Goal: Information Seeking & Learning: Compare options

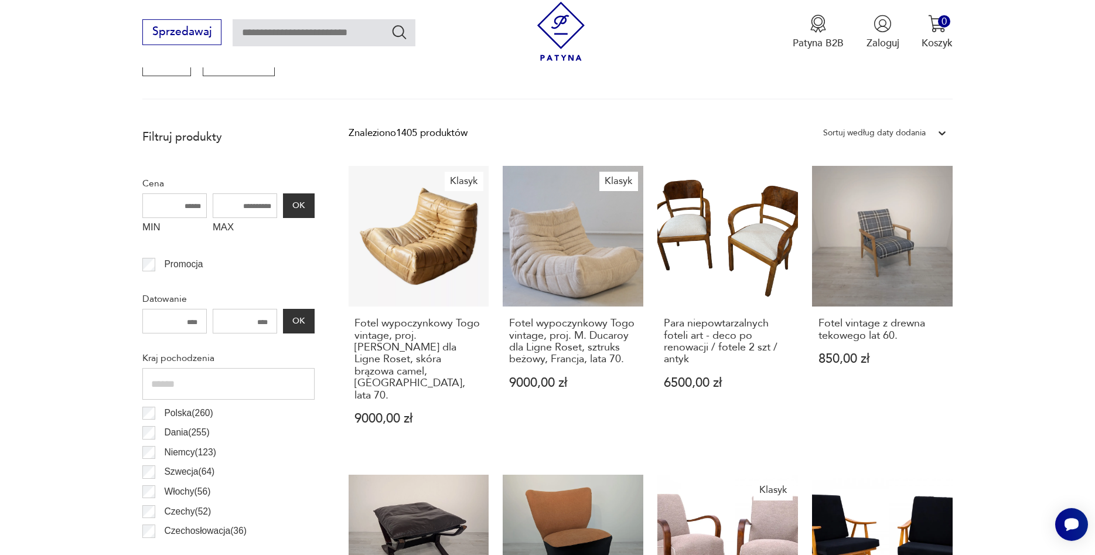
scroll to position [516, 0]
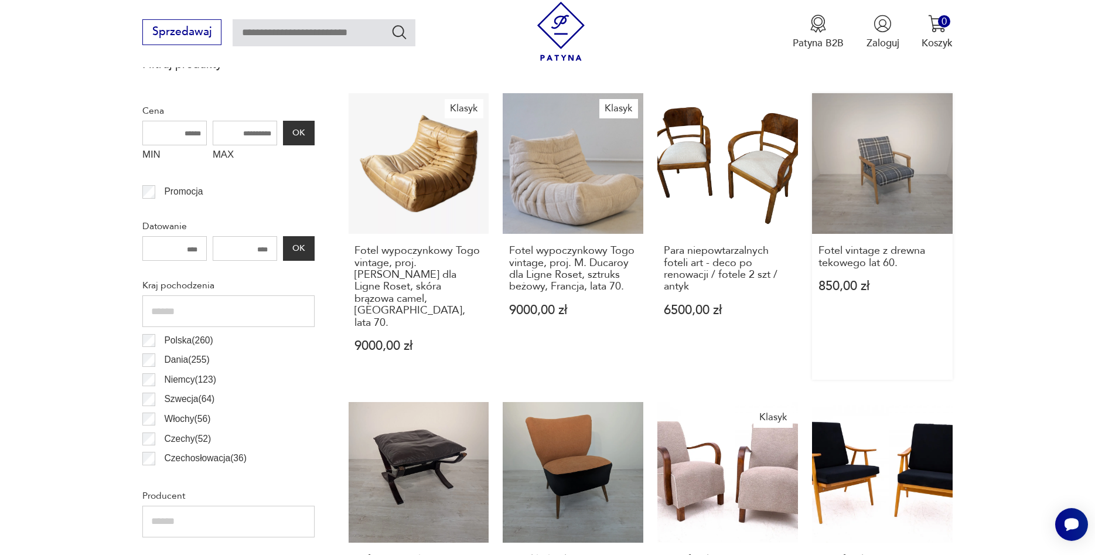
click at [892, 186] on link "Fotel vintage z drewna tekowego lat 60. 850,00 zł" at bounding box center [882, 236] width 141 height 287
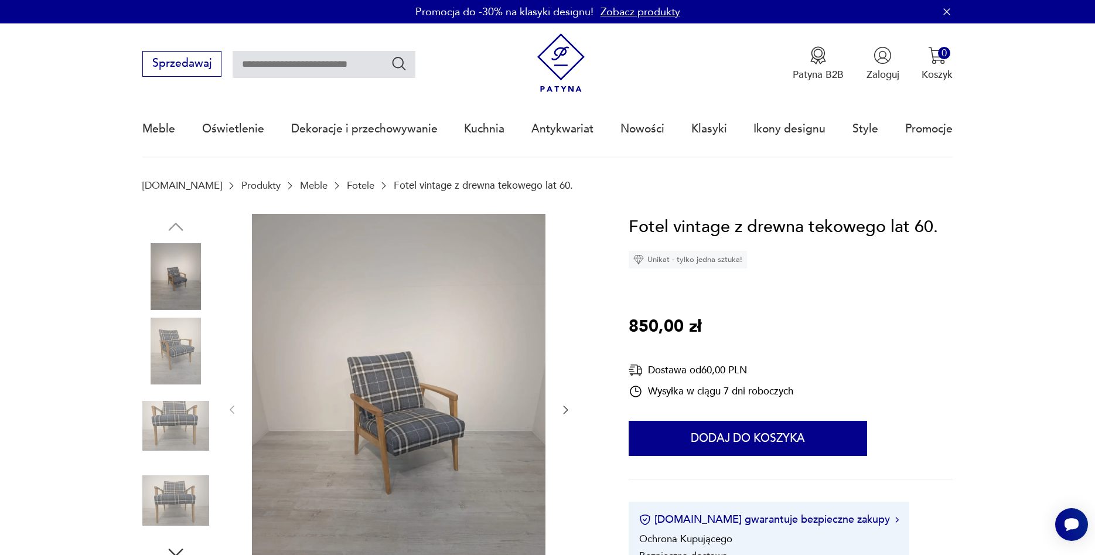
click at [561, 408] on icon "button" at bounding box center [566, 410] width 12 height 12
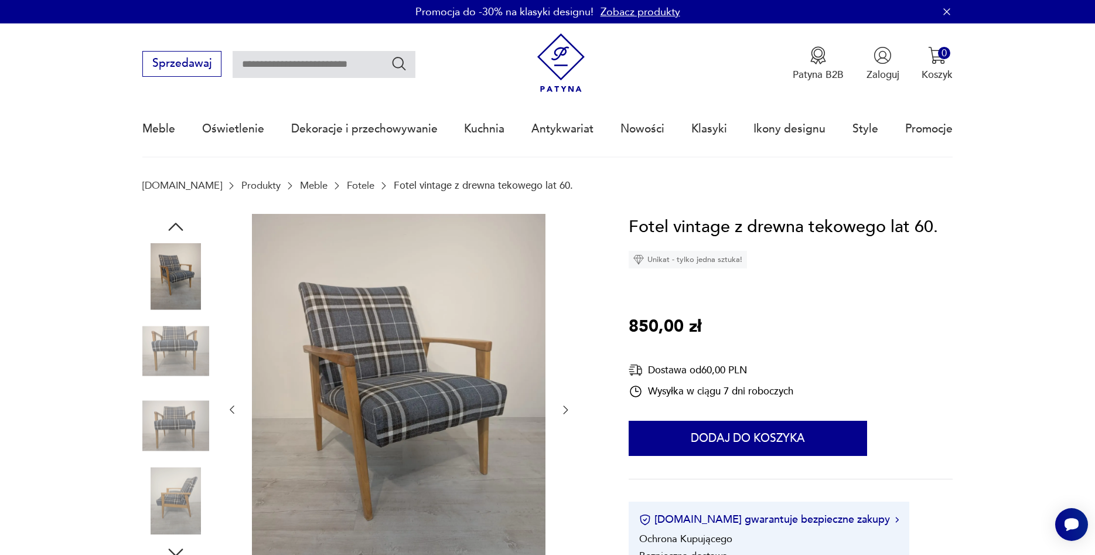
click at [561, 408] on icon "button" at bounding box center [566, 410] width 12 height 12
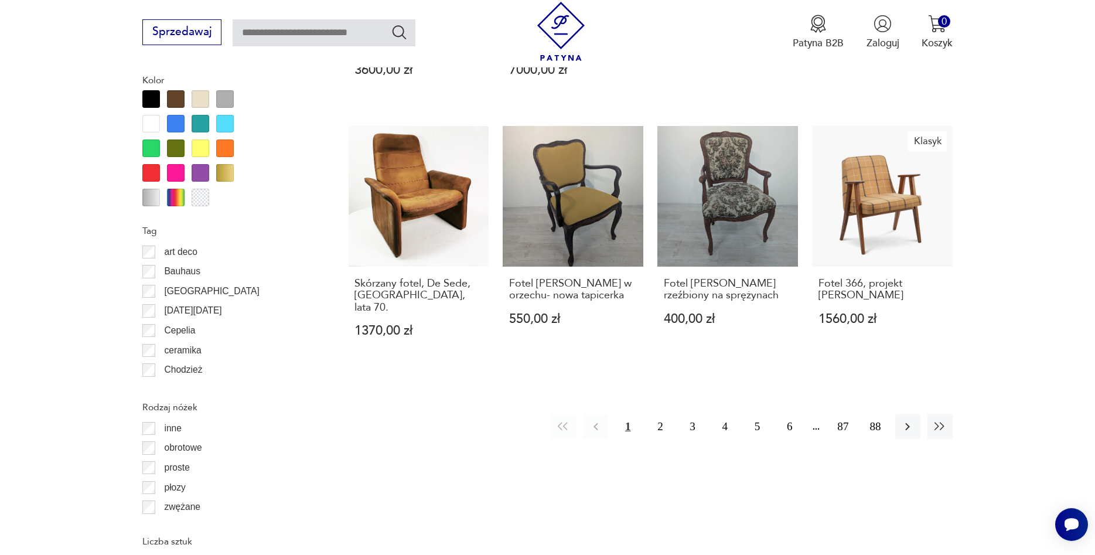
scroll to position [1353, 0]
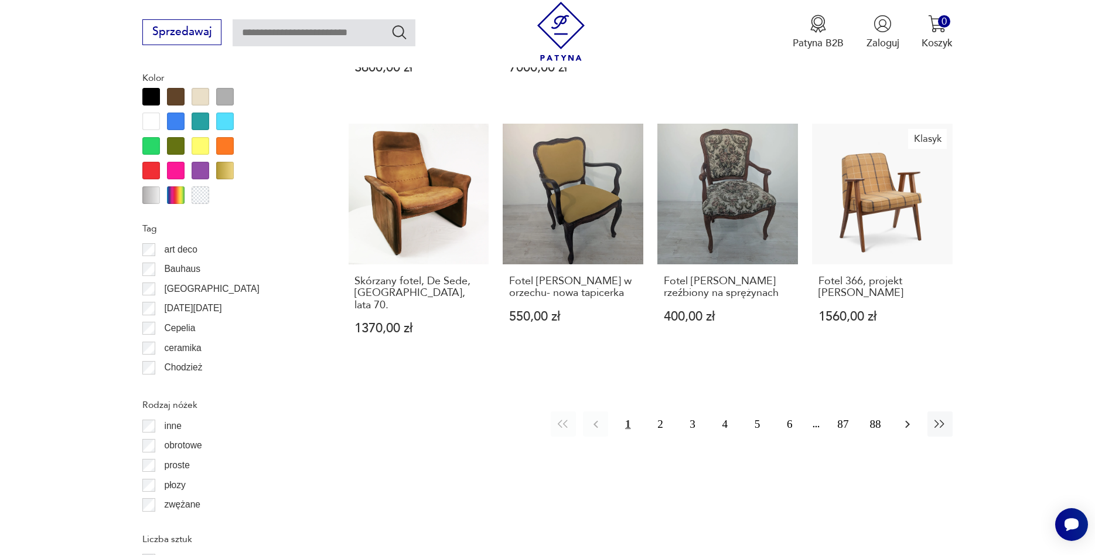
click at [906, 417] on icon "button" at bounding box center [908, 424] width 14 height 14
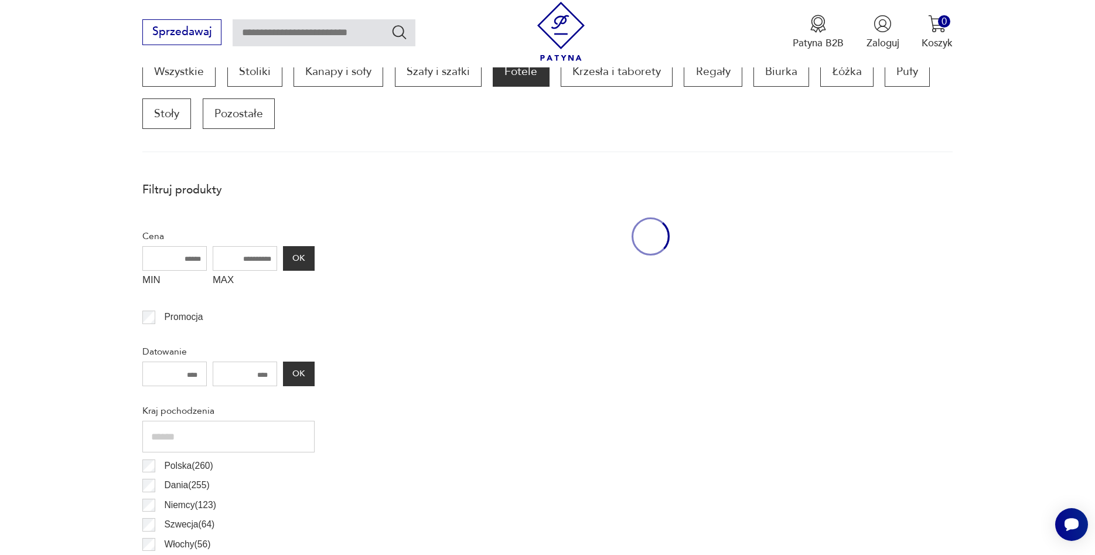
scroll to position [390, 0]
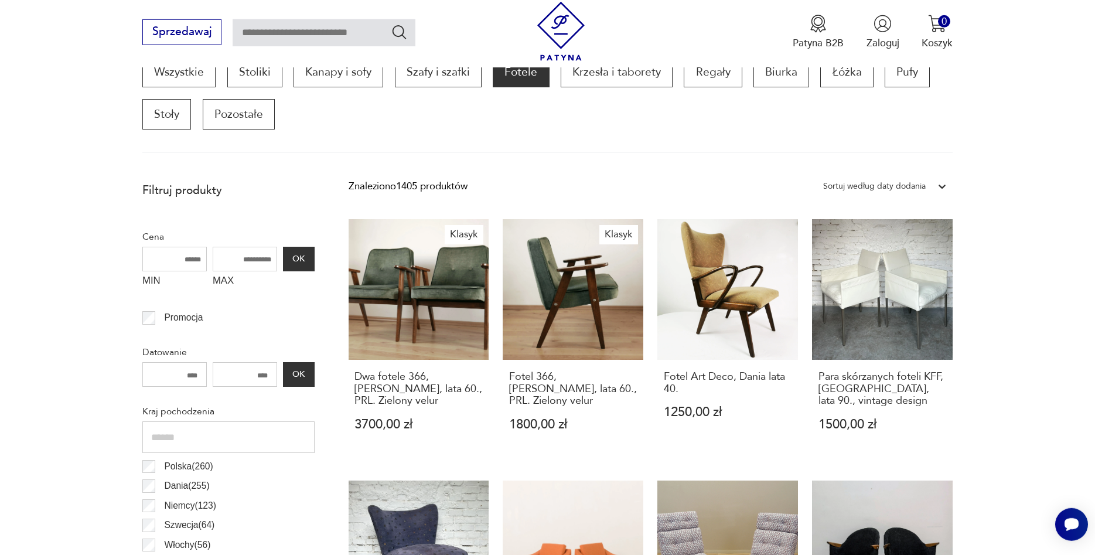
drag, startPoint x: 232, startPoint y: 260, endPoint x: 278, endPoint y: 258, distance: 45.7
click at [277, 258] on input "MAX" at bounding box center [245, 259] width 64 height 25
drag, startPoint x: 230, startPoint y: 262, endPoint x: 268, endPoint y: 259, distance: 38.2
click at [268, 259] on input "MAX" at bounding box center [245, 259] width 64 height 25
click at [301, 256] on button "OK" at bounding box center [299, 259] width 32 height 25
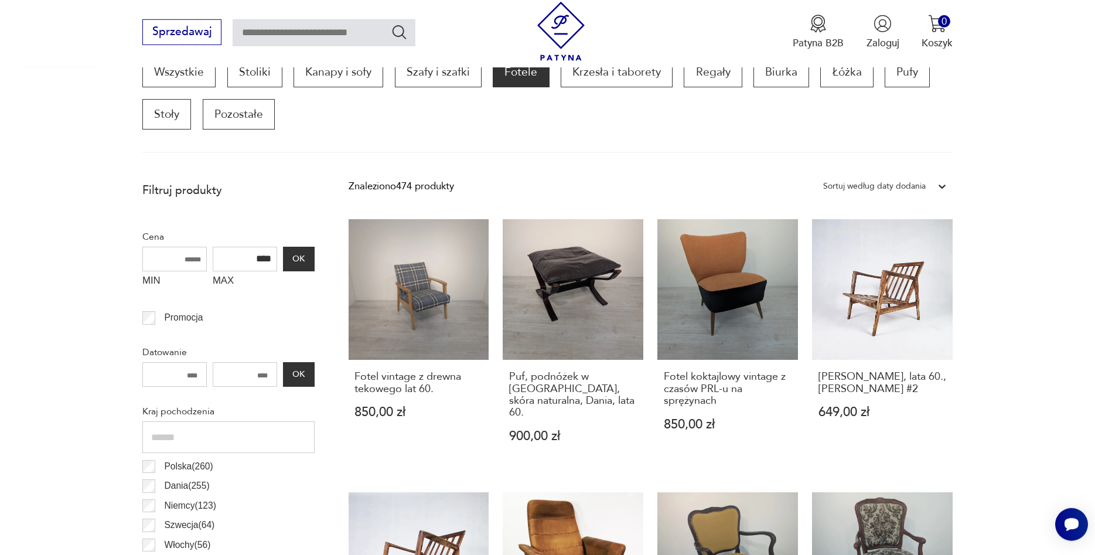
drag, startPoint x: 254, startPoint y: 257, endPoint x: 311, endPoint y: 257, distance: 57.4
click at [277, 257] on input "****" at bounding box center [245, 259] width 64 height 25
type input "****"
click at [305, 257] on button "OK" at bounding box center [299, 259] width 32 height 25
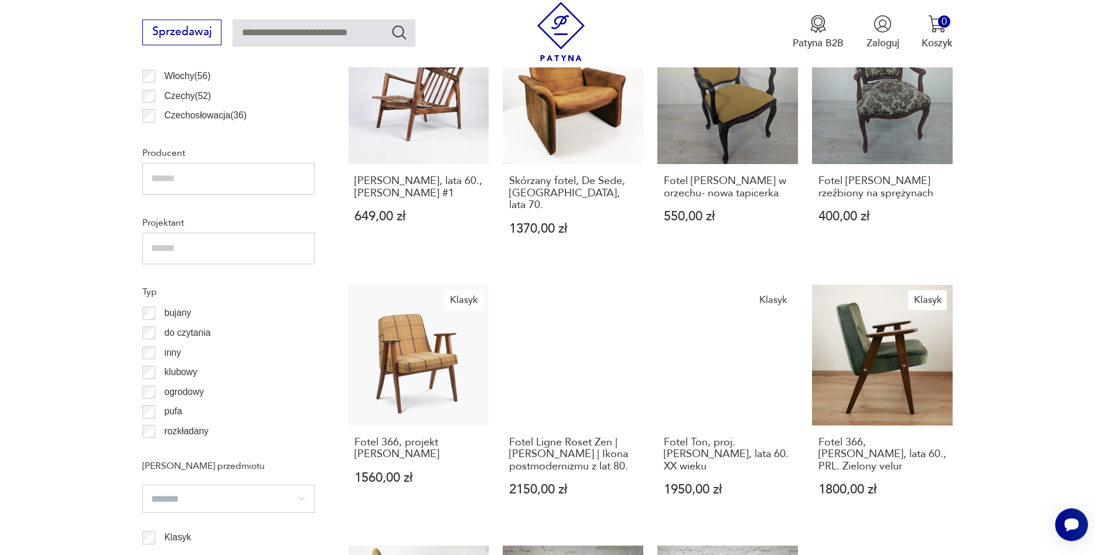
scroll to position [868, 0]
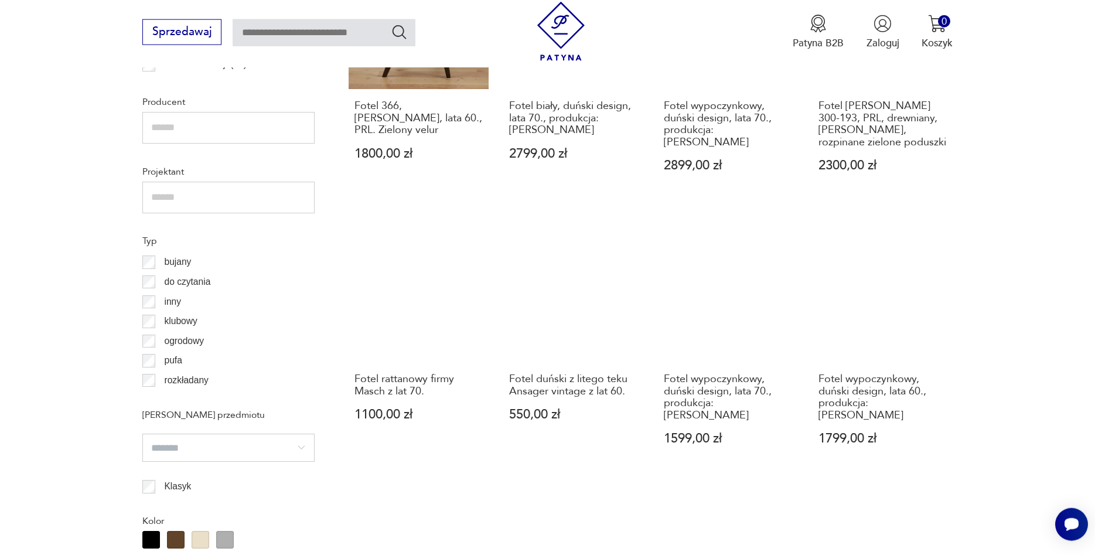
scroll to position [928, 0]
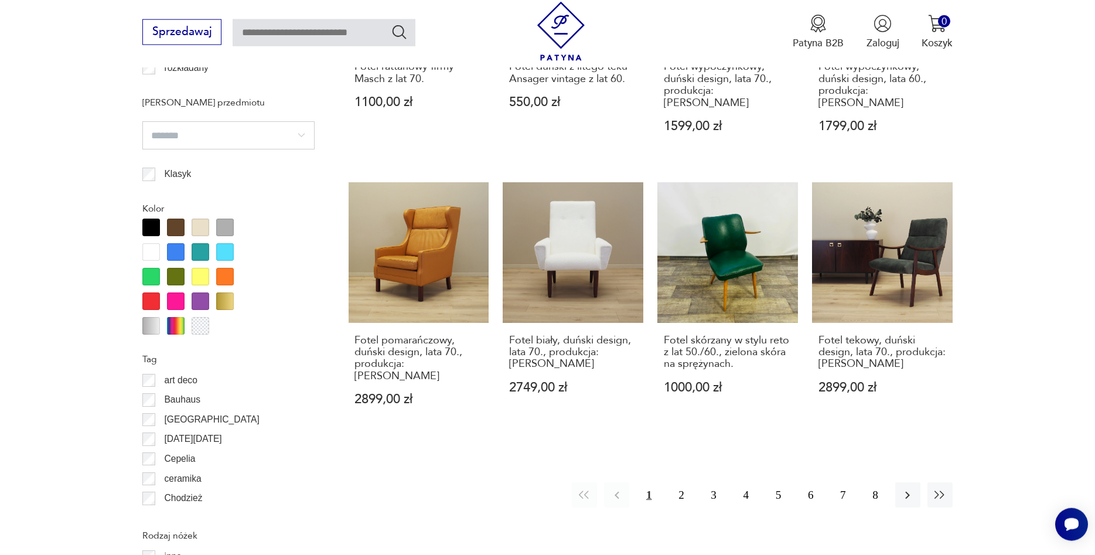
scroll to position [1227, 0]
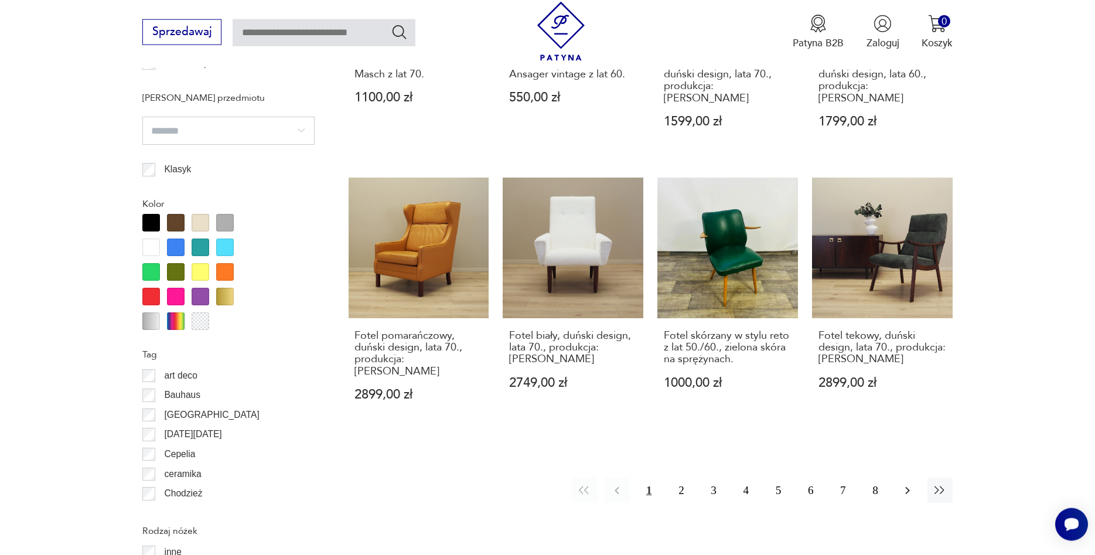
click at [913, 478] on button "button" at bounding box center [907, 490] width 25 height 25
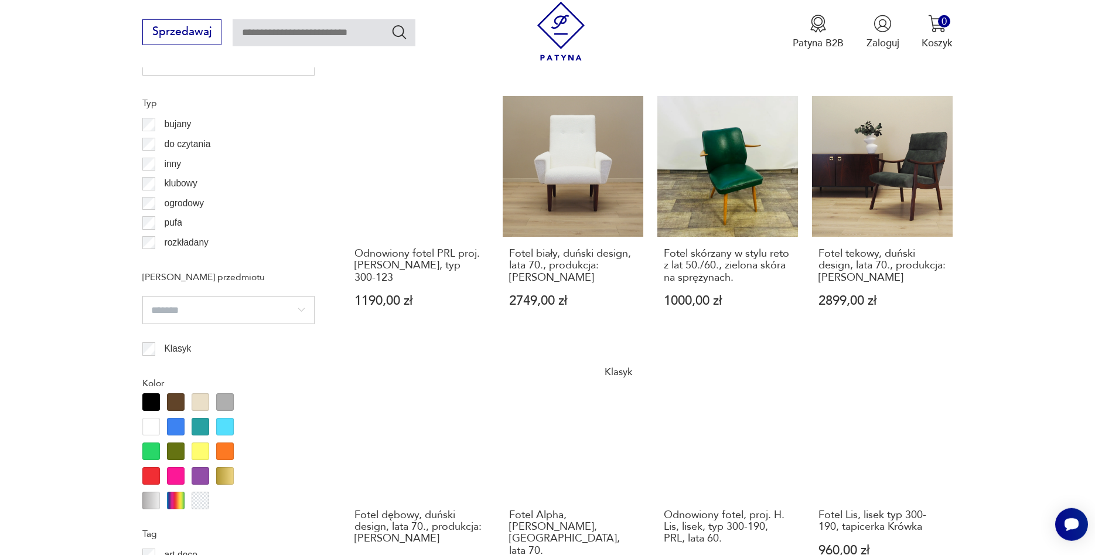
scroll to position [1287, 0]
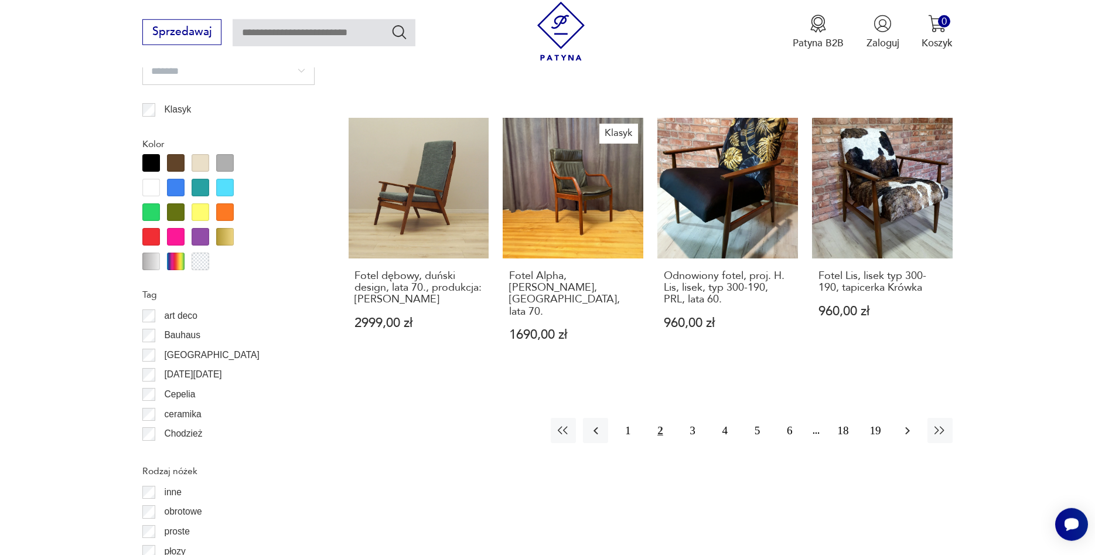
click at [912, 424] on icon "button" at bounding box center [908, 431] width 14 height 14
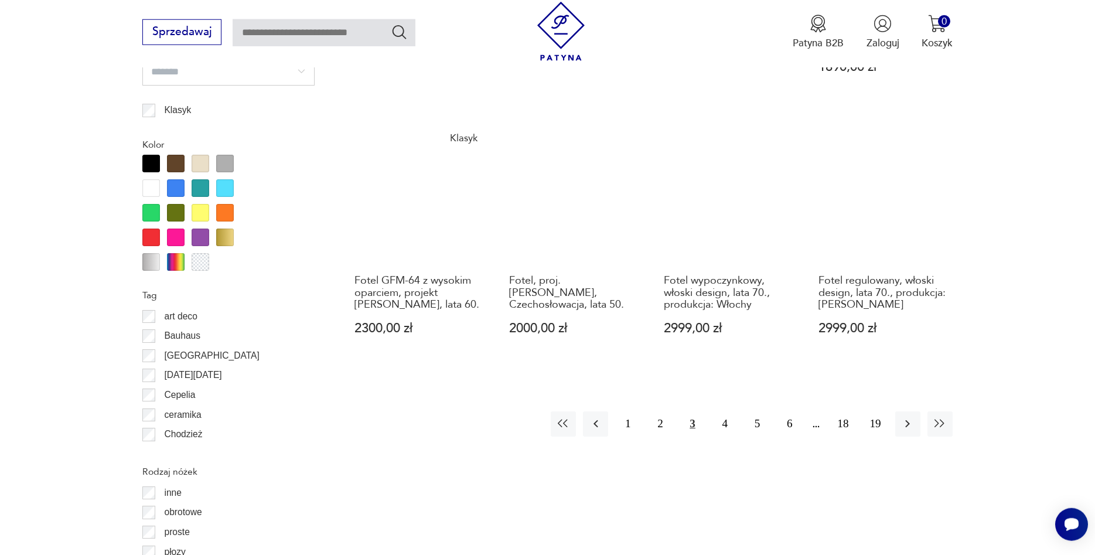
scroll to position [1287, 0]
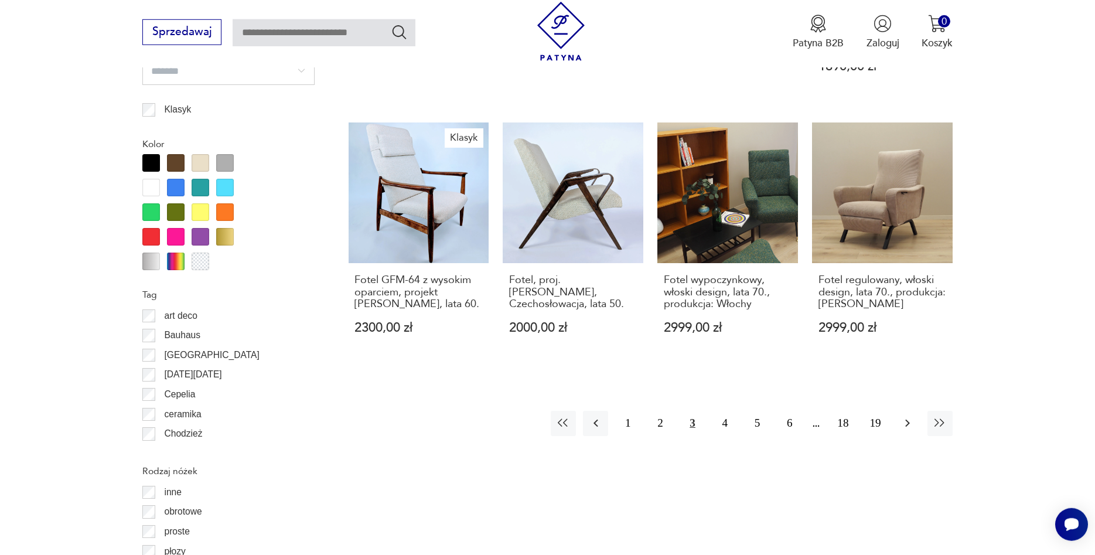
click at [906, 423] on icon "button" at bounding box center [908, 423] width 14 height 14
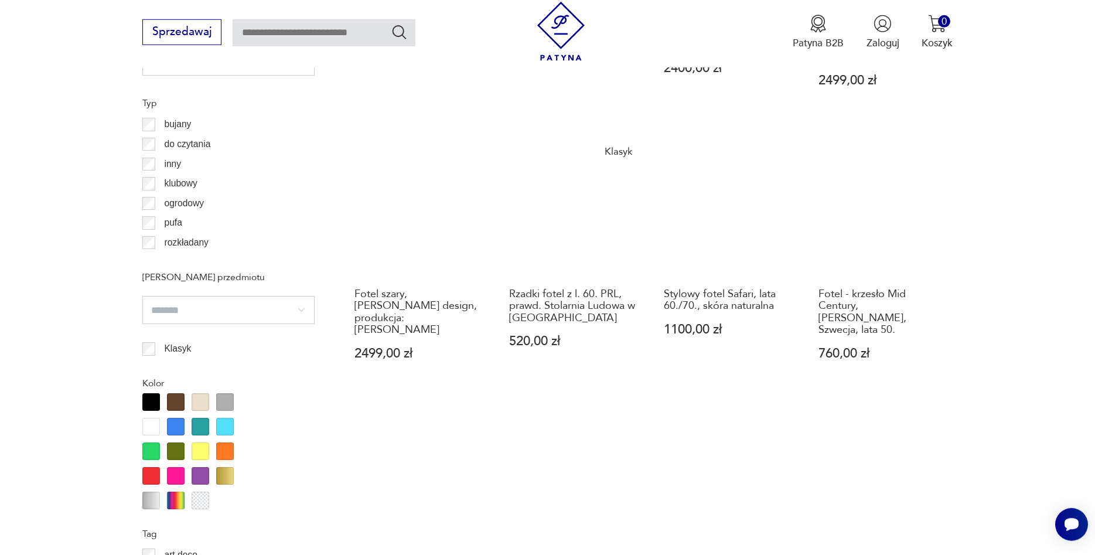
scroll to position [1287, 0]
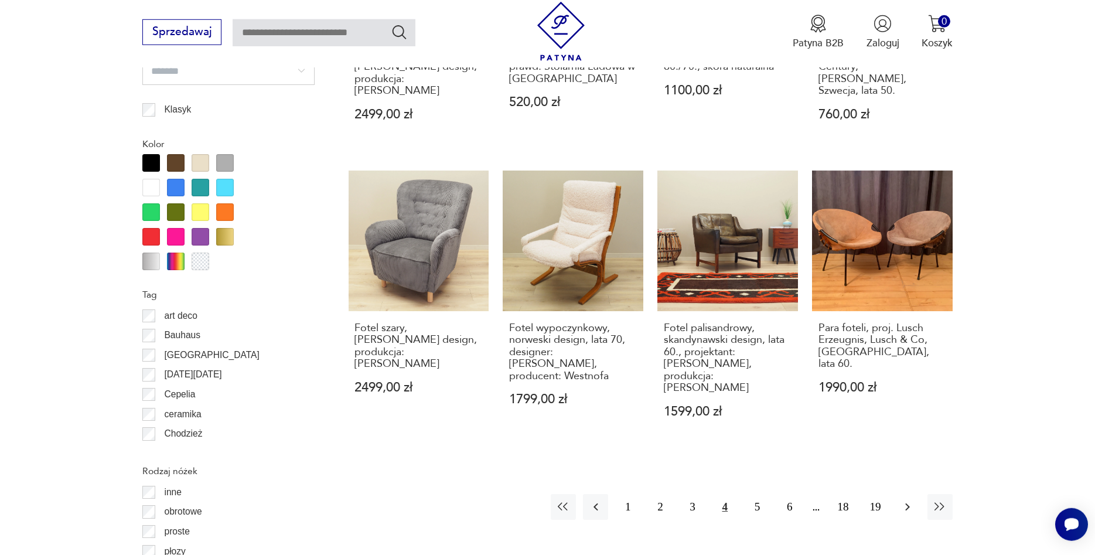
click at [904, 500] on icon "button" at bounding box center [908, 507] width 14 height 14
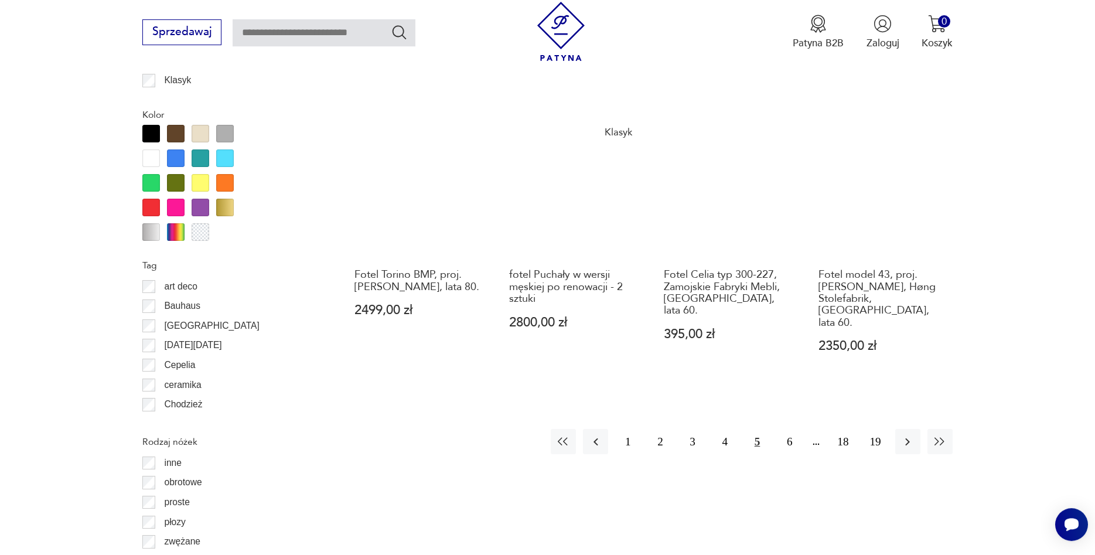
scroll to position [1346, 0]
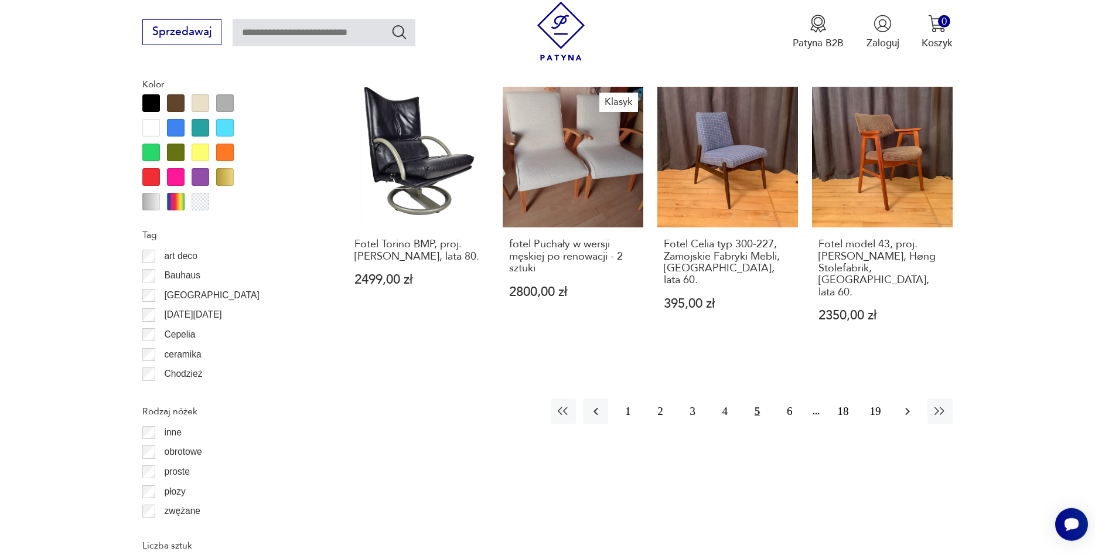
click at [915, 404] on icon "button" at bounding box center [908, 411] width 14 height 14
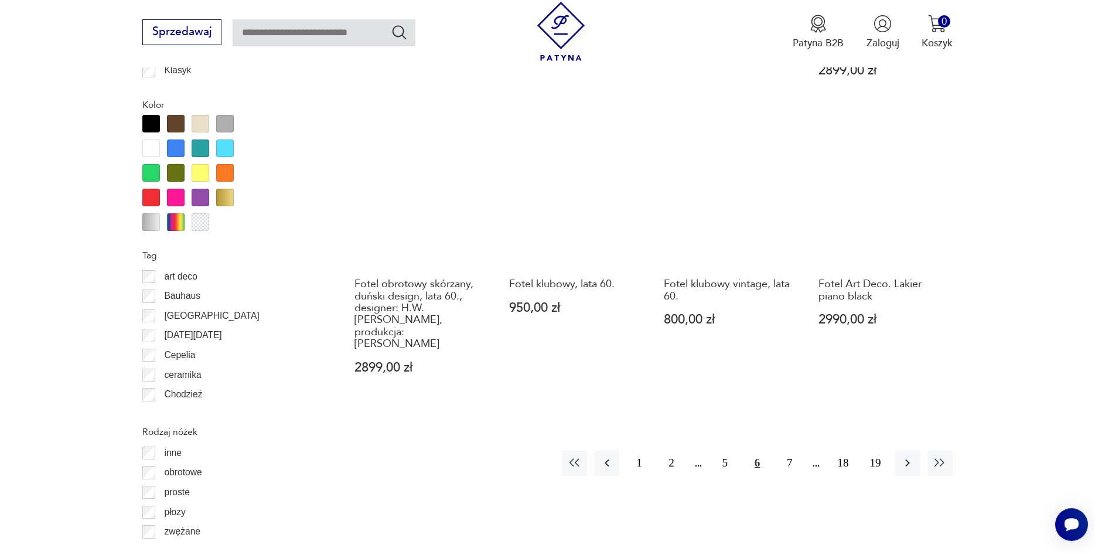
scroll to position [1406, 0]
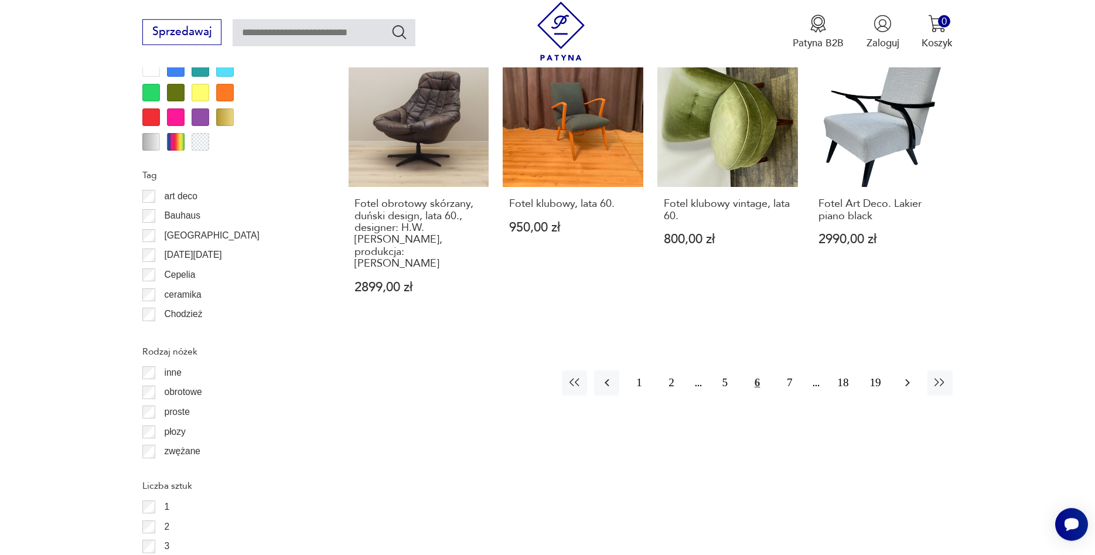
click at [915, 370] on button "button" at bounding box center [907, 382] width 25 height 25
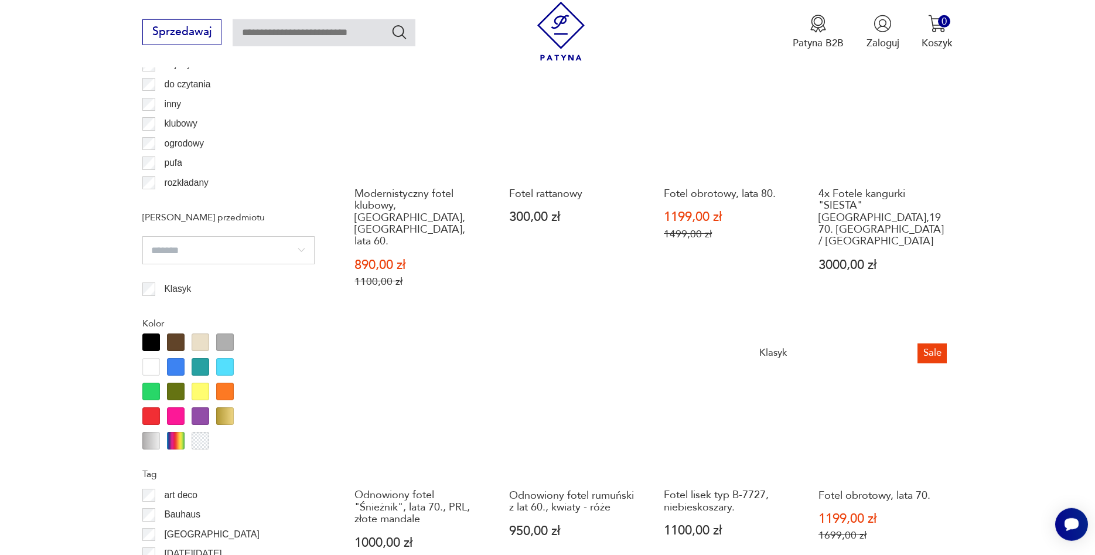
scroll to position [1406, 0]
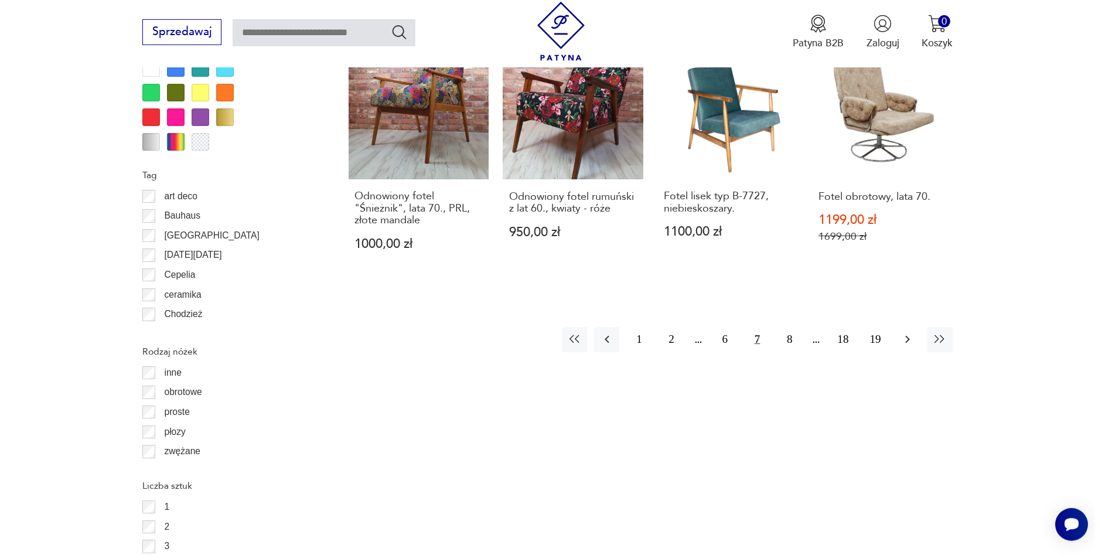
click at [914, 332] on icon "button" at bounding box center [908, 339] width 14 height 14
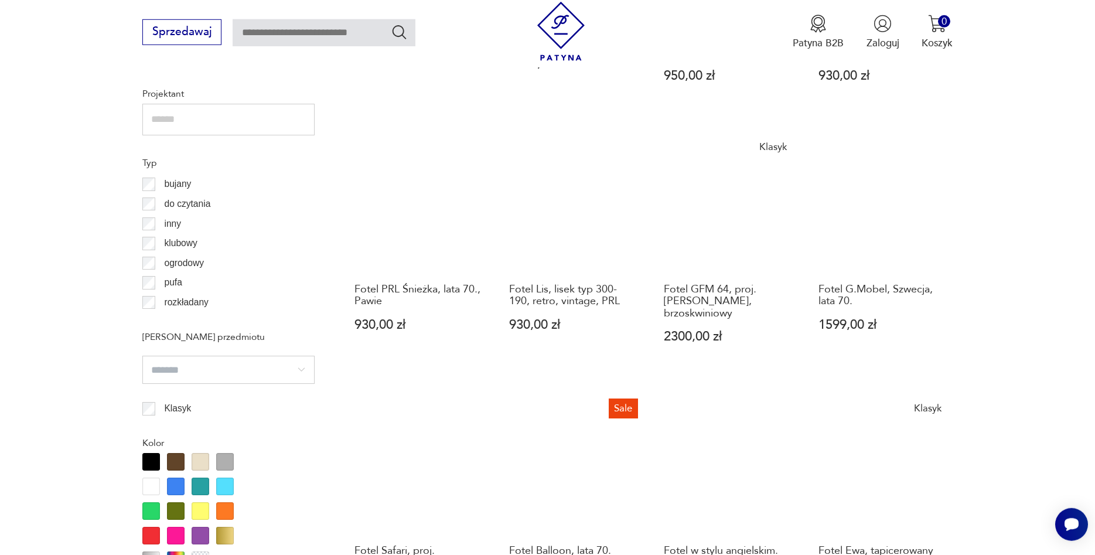
scroll to position [1287, 0]
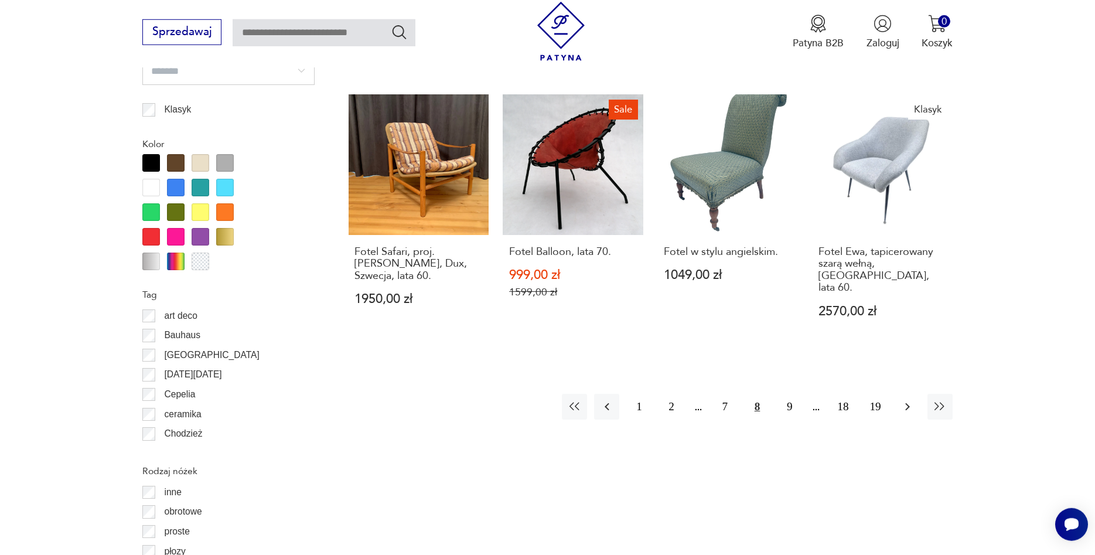
click at [911, 400] on icon "button" at bounding box center [908, 407] width 14 height 14
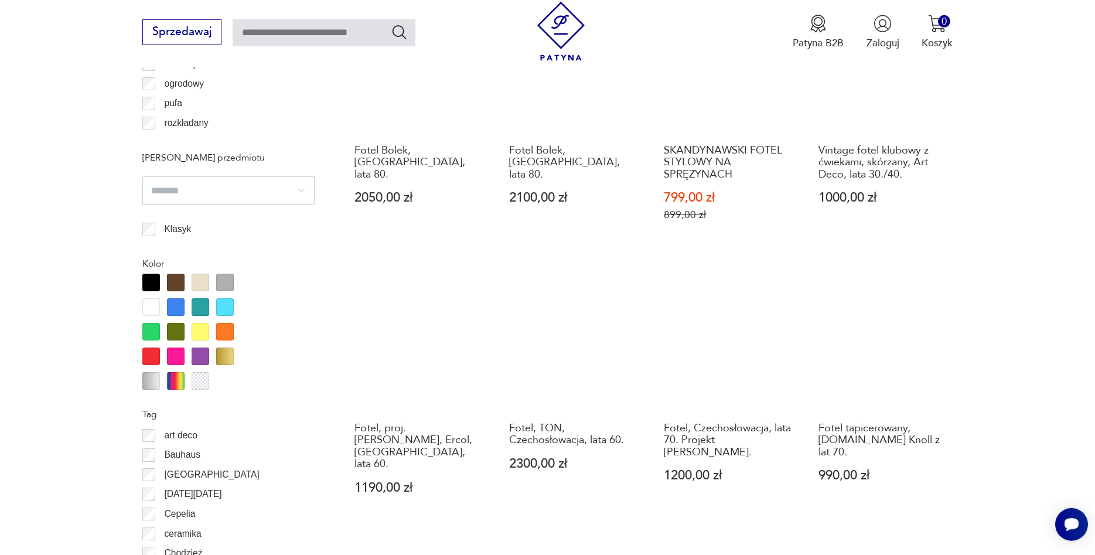
scroll to position [1346, 0]
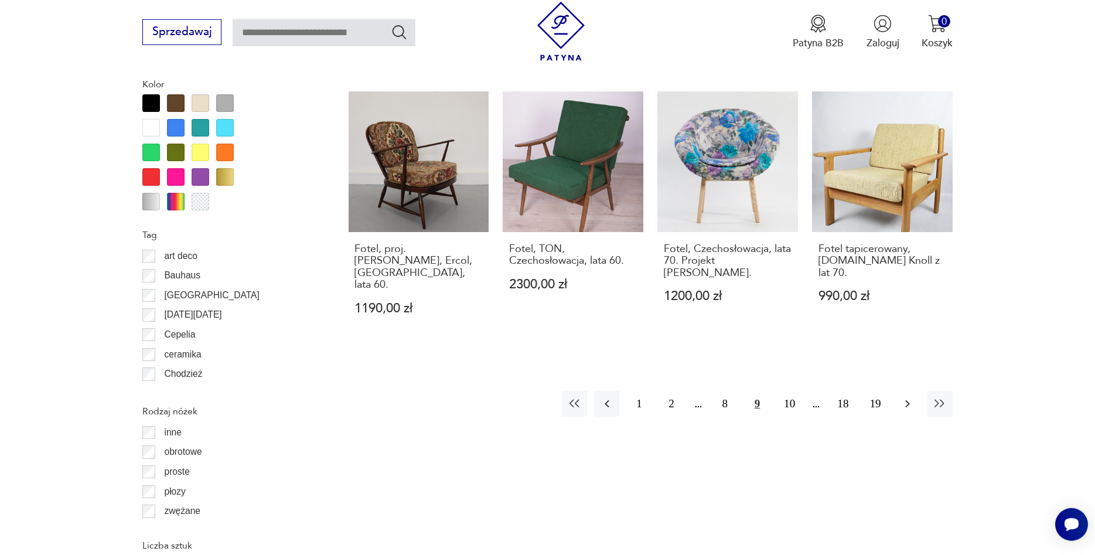
click at [917, 391] on button "button" at bounding box center [907, 403] width 25 height 25
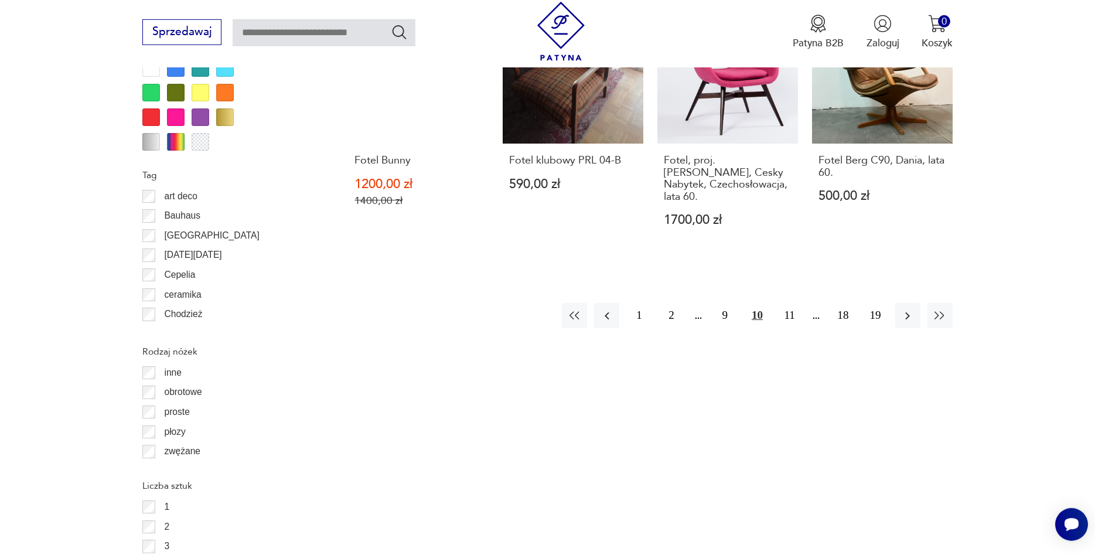
scroll to position [1227, 0]
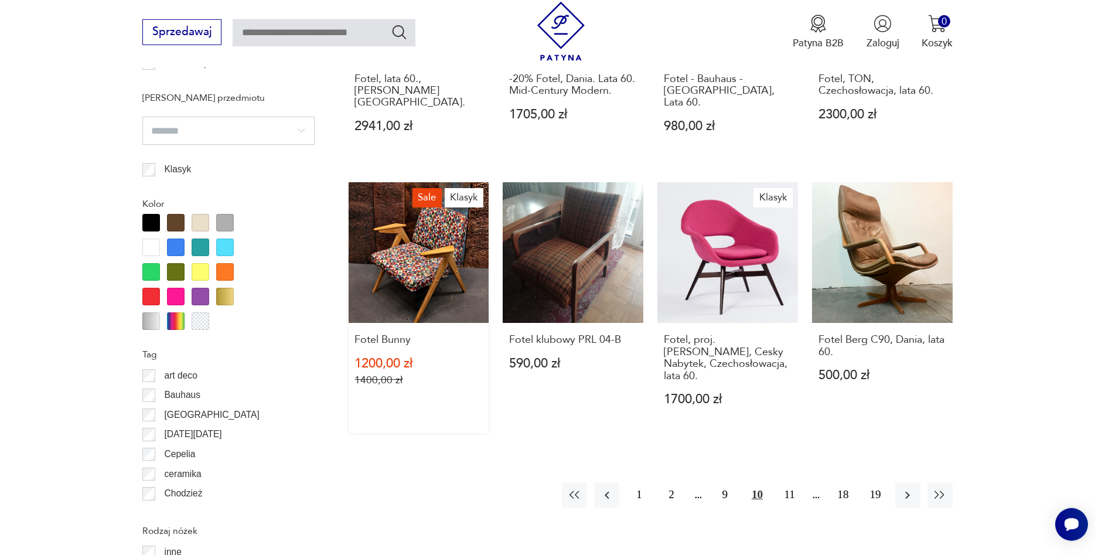
click at [439, 224] on link "Sale Klasyk Fotel Bunny 1200,00 zł 1400,00 zł" at bounding box center [419, 307] width 141 height 251
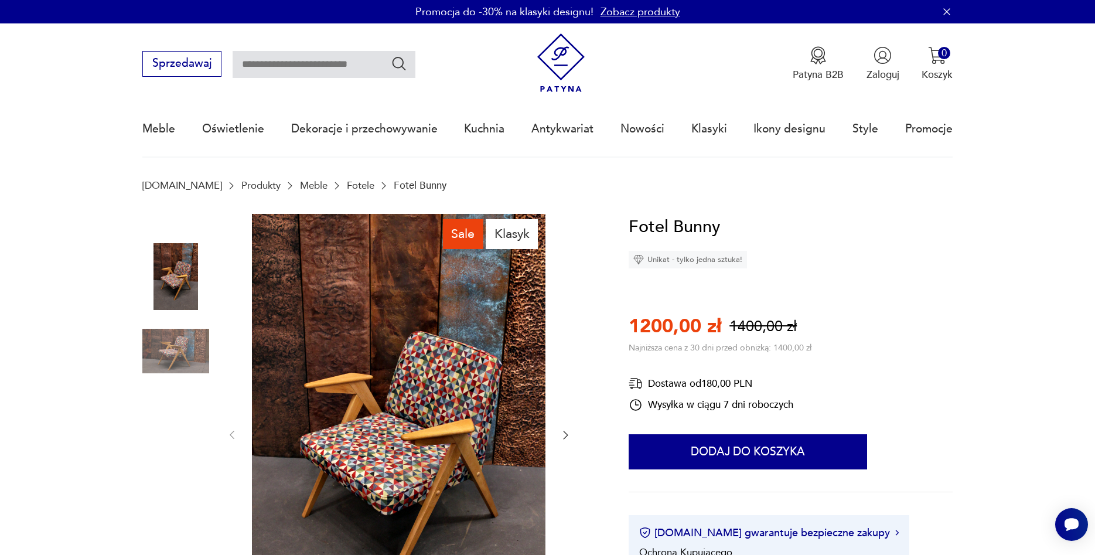
click at [190, 341] on img at bounding box center [175, 351] width 67 height 67
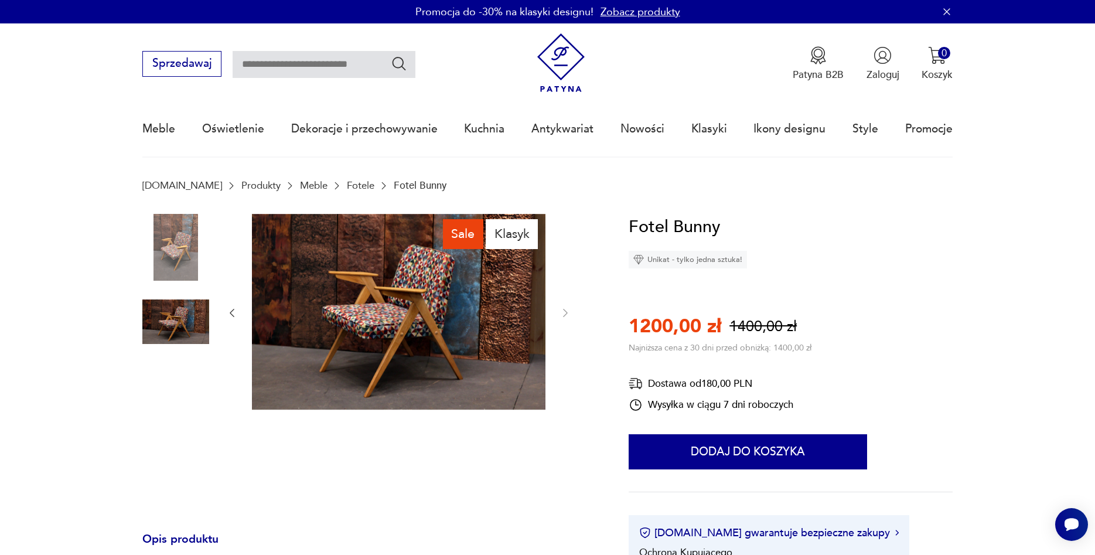
click at [189, 275] on img at bounding box center [175, 247] width 67 height 67
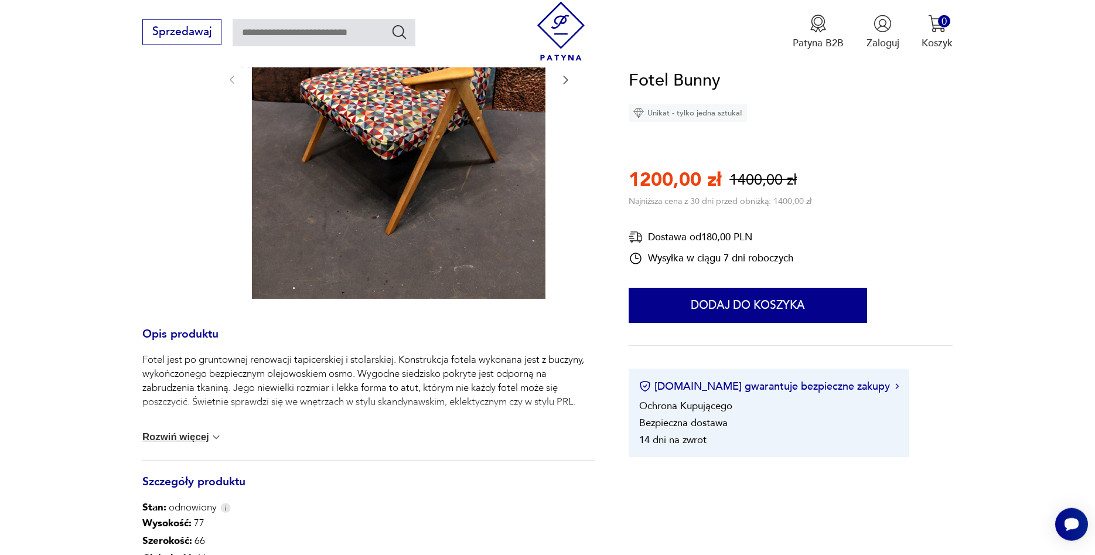
scroll to position [359, 0]
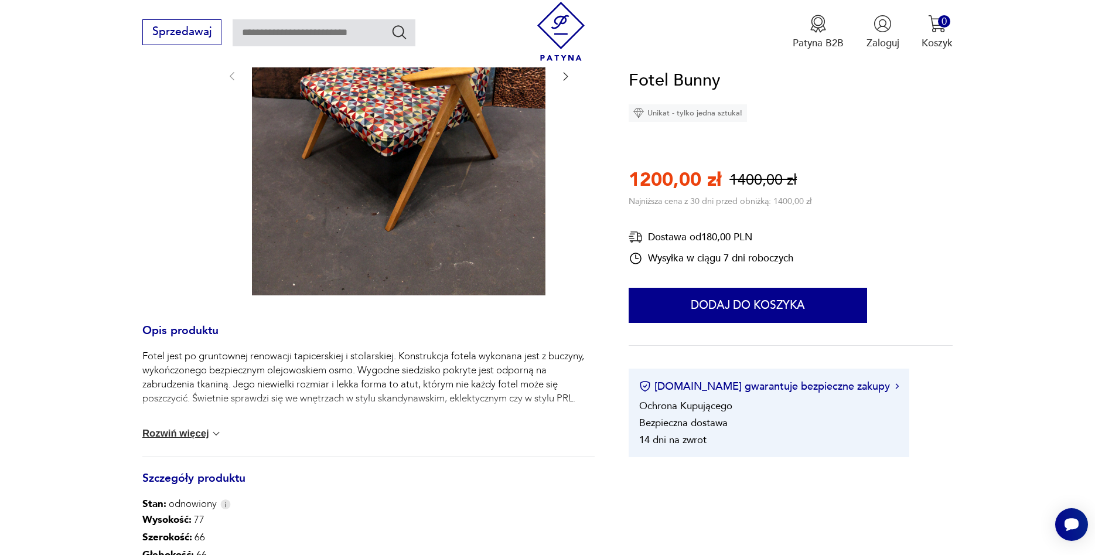
click at [222, 432] on img at bounding box center [216, 434] width 12 height 12
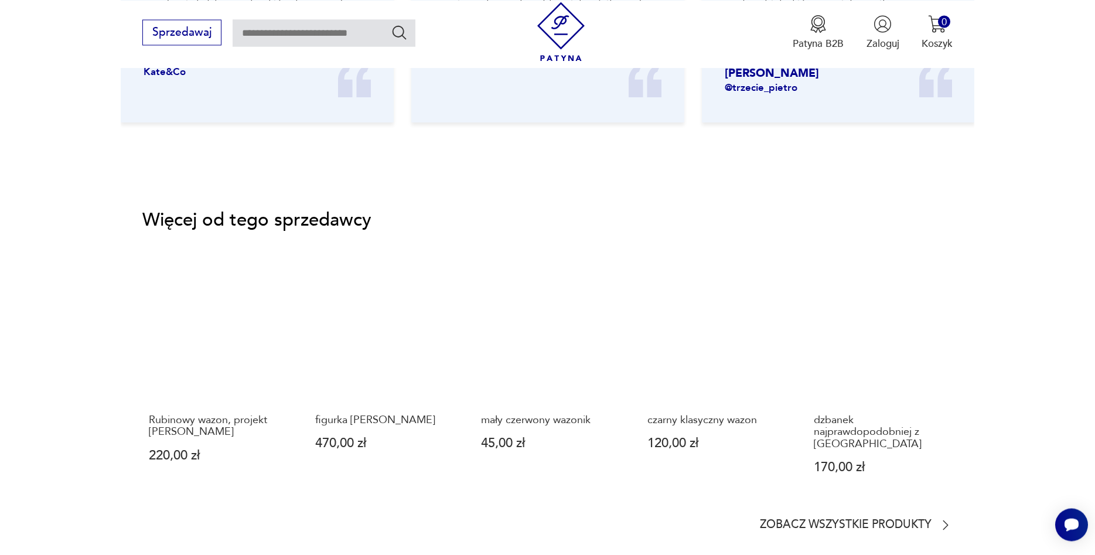
scroll to position [1793, 0]
